Goal: Task Accomplishment & Management: Manage account settings

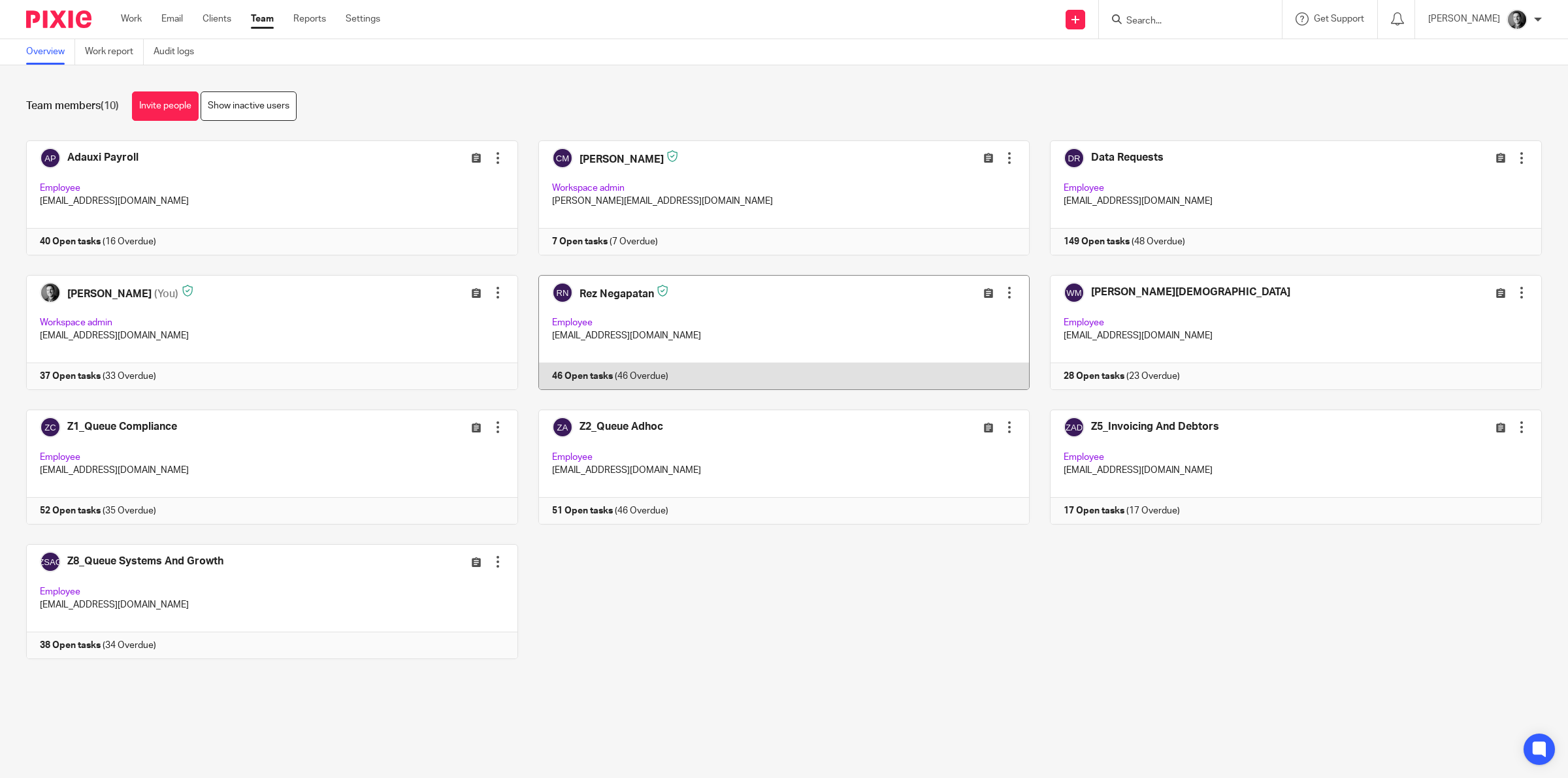
click at [626, 296] on link at bounding box center [774, 332] width 512 height 115
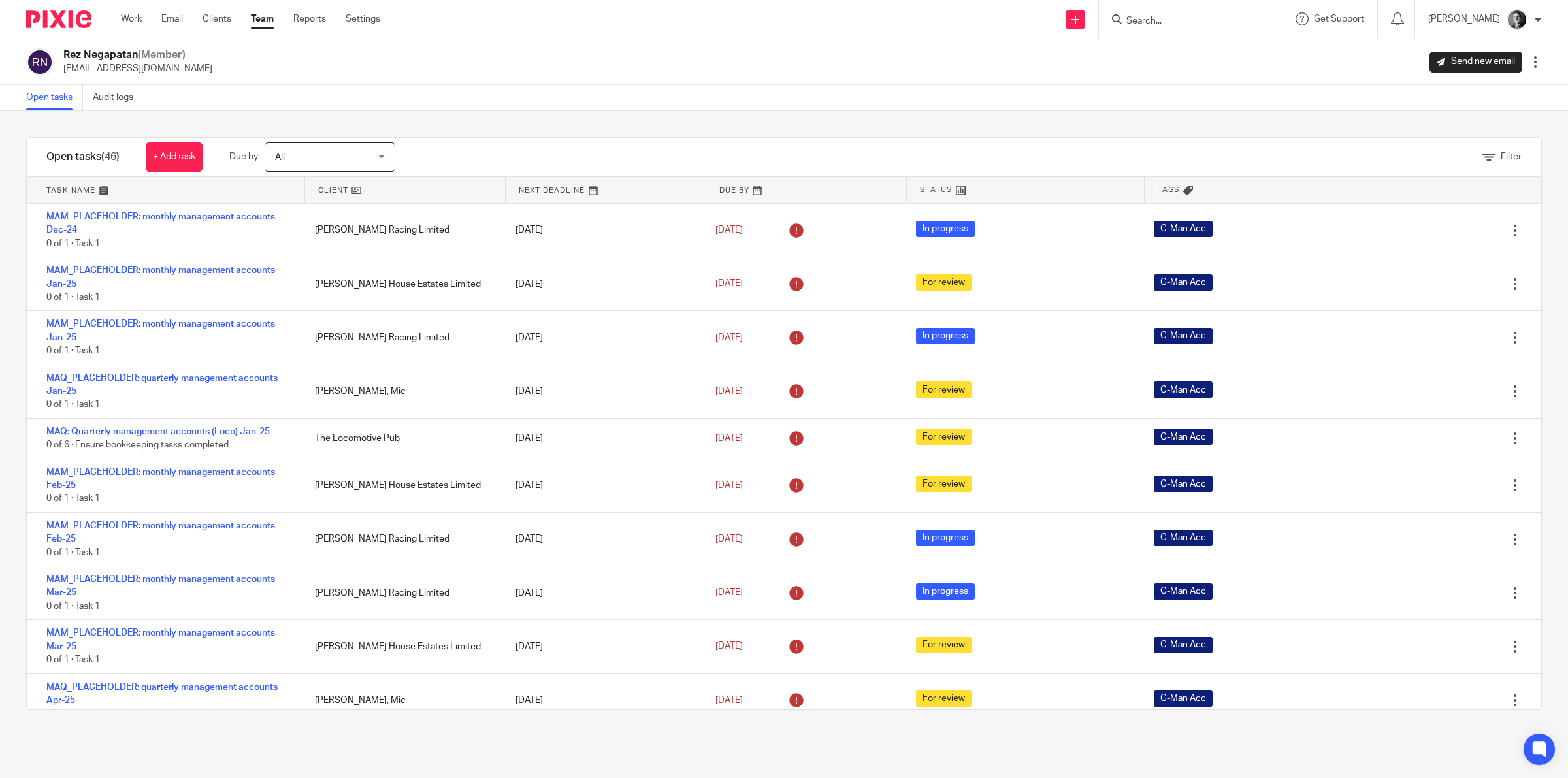
click at [334, 194] on link at bounding box center [405, 191] width 200 height 26
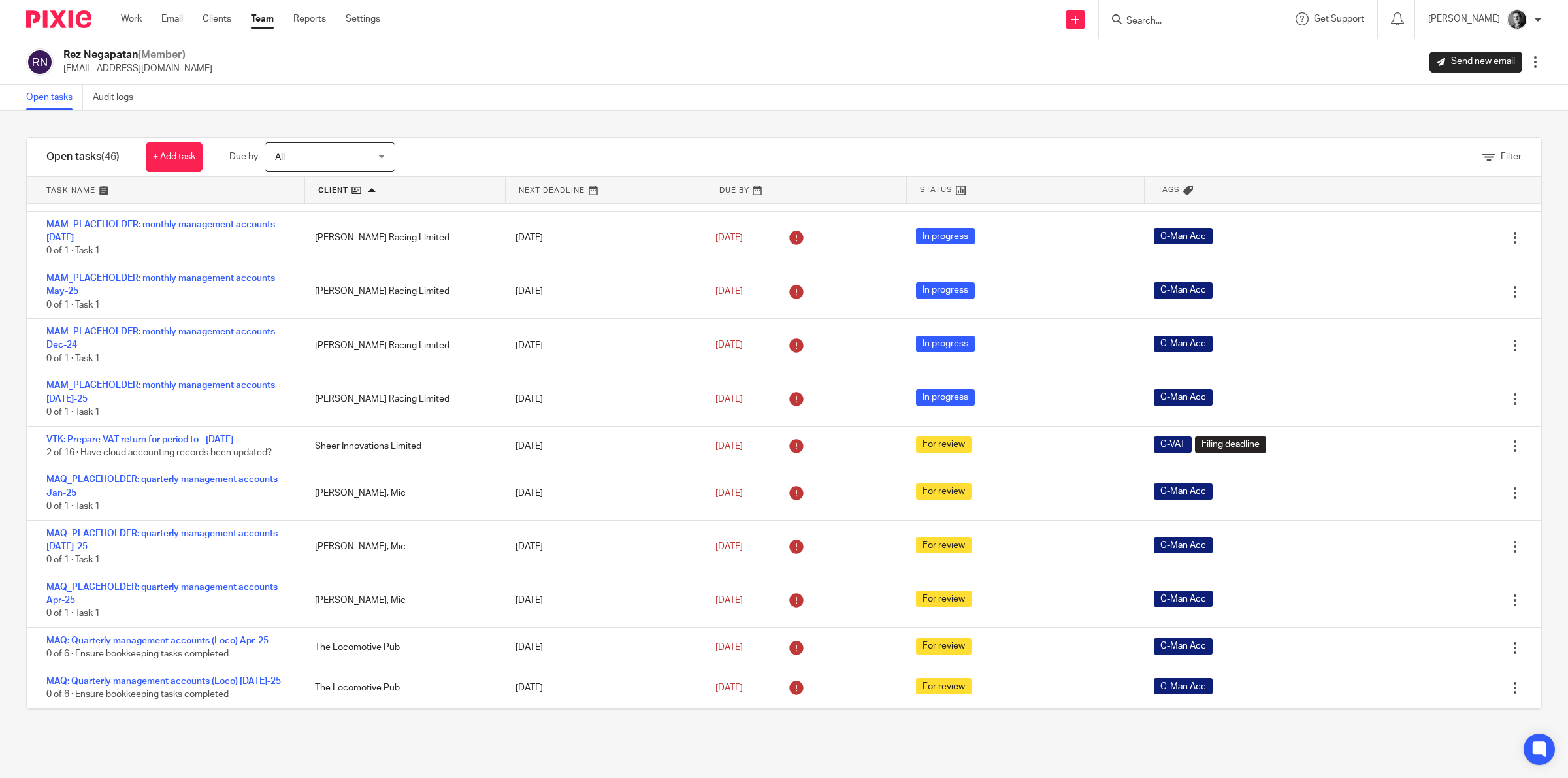
scroll to position [1713, 0]
